Goal: Task Accomplishment & Management: Complete application form

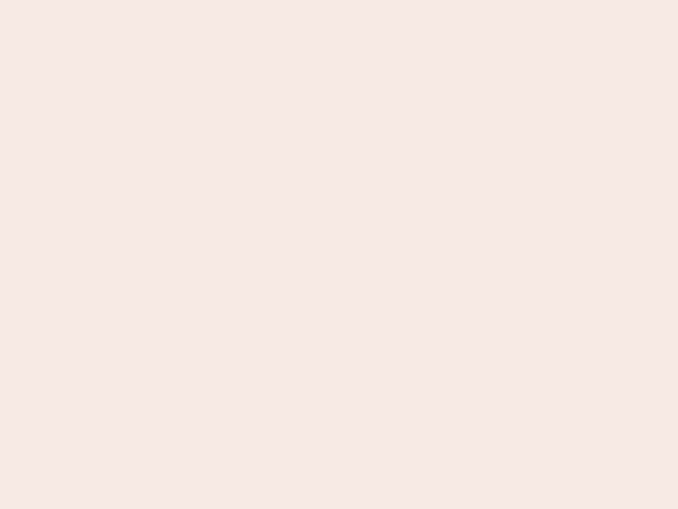
click at [339, 254] on nb-app "Almost there Thank you for registering for Newbook. Your account is under revie…" at bounding box center [339, 254] width 678 height 509
click at [339, 0] on nb-app "Almost there Thank you for registering for Newbook. Your account is under revie…" at bounding box center [339, 254] width 678 height 509
click at [362, 0] on nb-app "Almost there Thank you for registering for Newbook. Your account is under revie…" at bounding box center [339, 254] width 678 height 509
click at [339, 254] on nb-app "Almost there Thank you for registering for Newbook. Your account is under revie…" at bounding box center [339, 254] width 678 height 509
click at [339, 0] on nb-app "Almost there Thank you for registering for Newbook. Your account is under revie…" at bounding box center [339, 254] width 678 height 509
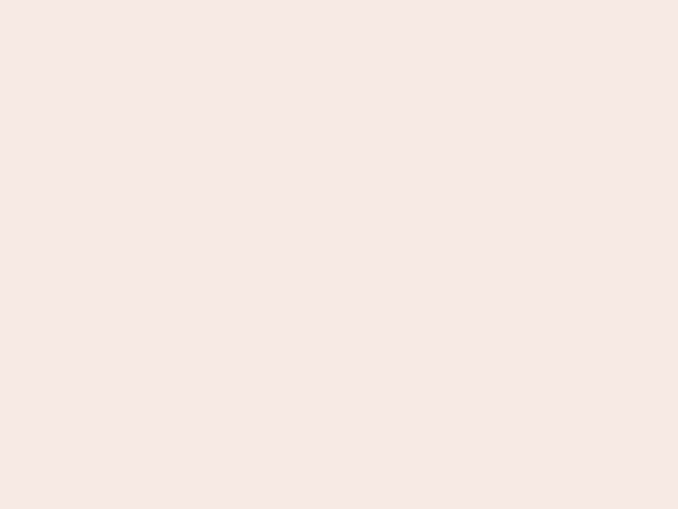
click at [237, 0] on nb-app "Almost there Thank you for registering for Newbook. Your account is under revie…" at bounding box center [339, 254] width 678 height 509
click at [339, 254] on nb-app "Almost there Thank you for registering for Newbook. Your account is under revie…" at bounding box center [339, 254] width 678 height 509
click at [339, 0] on nb-app "Almost there Thank you for registering for Newbook. Your account is under revie…" at bounding box center [339, 254] width 678 height 509
click at [237, 0] on nb-app "Almost there Thank you for registering for Newbook. Your account is under revie…" at bounding box center [339, 254] width 678 height 509
click at [339, 254] on nb-app "Almost there Thank you for registering for Newbook. Your account is under revie…" at bounding box center [339, 254] width 678 height 509
